Goal: Find specific page/section: Find specific page/section

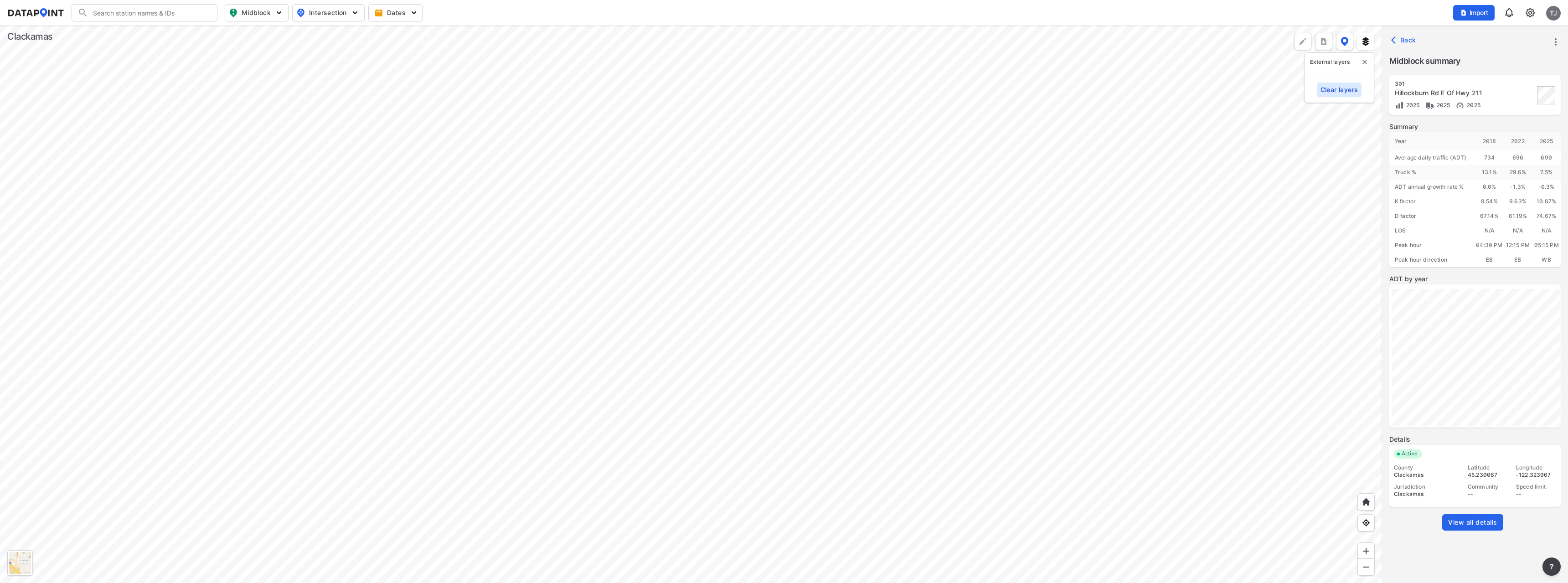
click at [21, 565] on div at bounding box center [20, 563] width 22 height 22
click at [252, 15] on span "Midblock" at bounding box center [256, 13] width 54 height 11
click at [252, 15] on span "Midblock" at bounding box center [256, 13] width 54 height 11
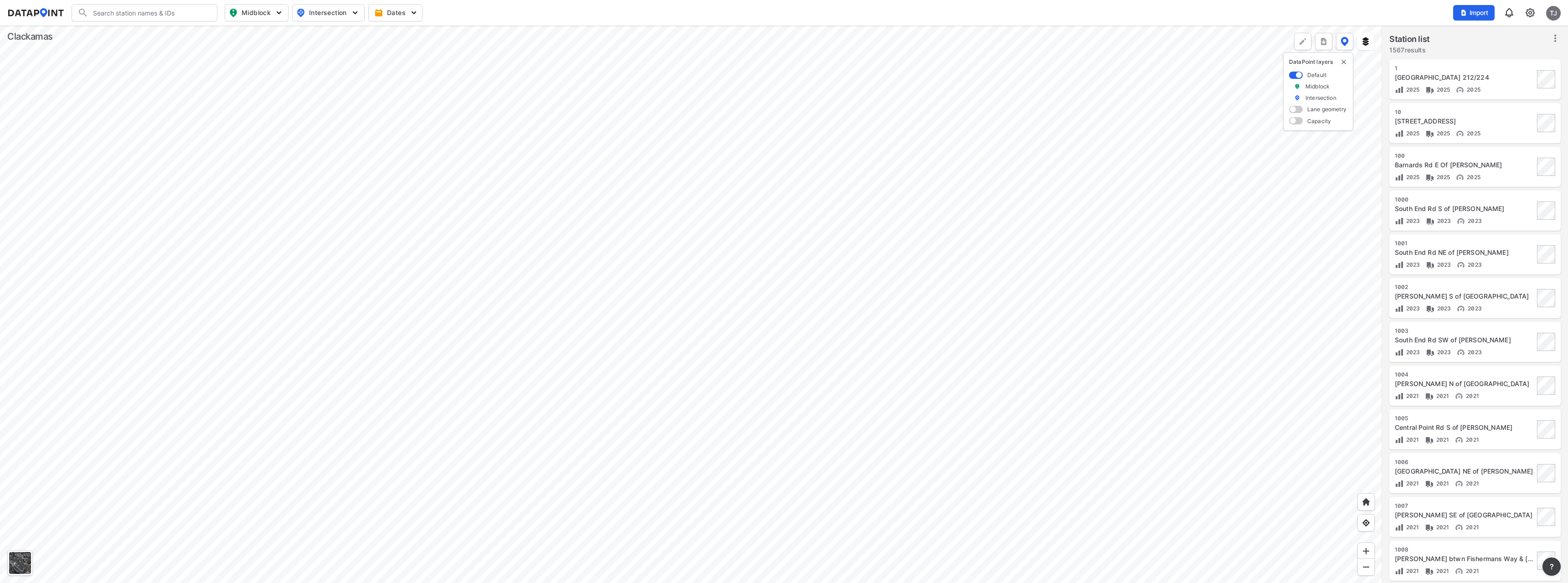
click at [115, 236] on div at bounding box center [691, 304] width 1382 height 557
click at [335, 318] on div at bounding box center [691, 304] width 1382 height 557
